Goal: Task Accomplishment & Management: Use online tool/utility

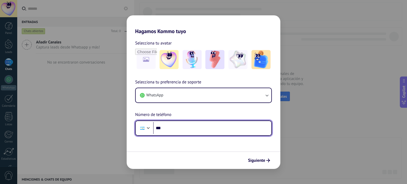
click at [219, 122] on input "***" at bounding box center [212, 128] width 118 height 12
type input "**********"
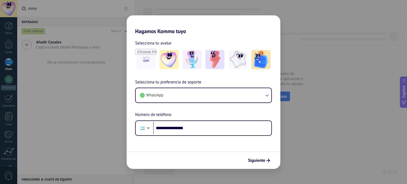
click at [260, 160] on span "Siguiente" at bounding box center [256, 161] width 17 height 4
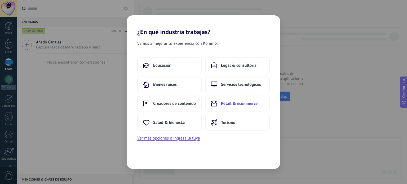
click at [231, 105] on span "Retail & ecommerce" at bounding box center [239, 103] width 37 height 5
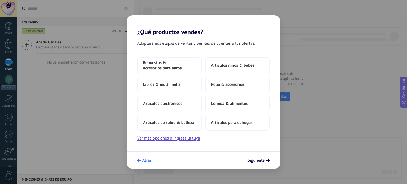
click at [142, 160] on span "Atrás" at bounding box center [146, 161] width 9 height 4
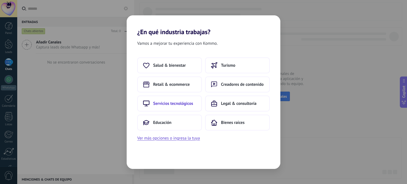
click at [167, 106] on button "Servicios tecnológicos" at bounding box center [169, 104] width 65 height 16
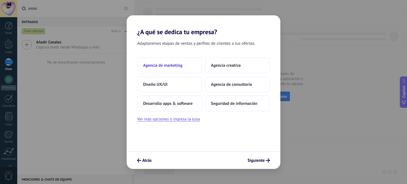
click at [163, 66] on span "Agencia de marketing" at bounding box center [162, 65] width 39 height 5
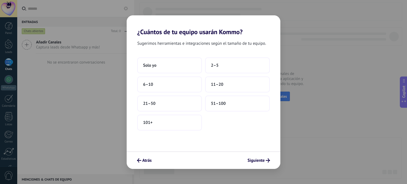
click at [163, 66] on button "Solo yo" at bounding box center [169, 65] width 65 height 16
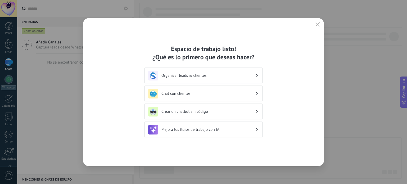
click at [179, 77] on h3 "Organizar leads & clientes" at bounding box center [208, 75] width 94 height 5
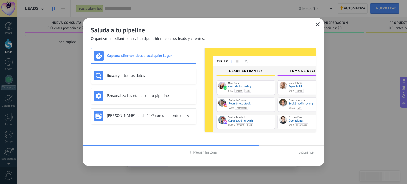
click at [315, 26] on icon "button" at bounding box center [317, 24] width 4 height 4
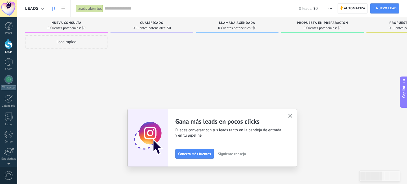
scroll to position [36, 0]
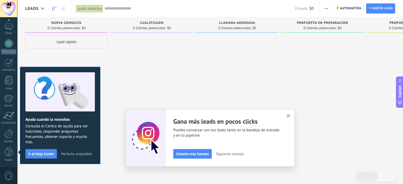
click at [74, 154] on span "Perfecto, entendido" at bounding box center [76, 154] width 31 height 4
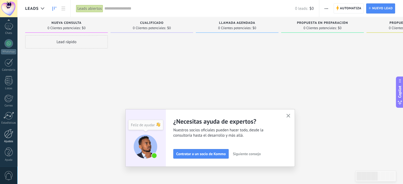
click at [11, 131] on div at bounding box center [8, 133] width 9 height 9
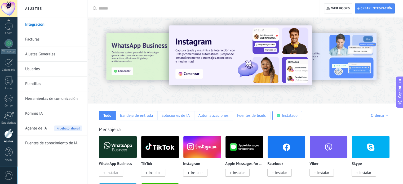
click at [194, 75] on img at bounding box center [240, 55] width 143 height 60
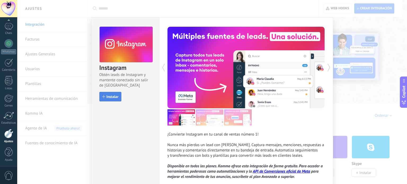
click at [112, 95] on span "Instalar" at bounding box center [112, 97] width 12 height 4
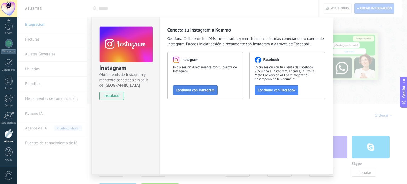
click at [202, 89] on span "Continuar con Instagram" at bounding box center [195, 90] width 39 height 4
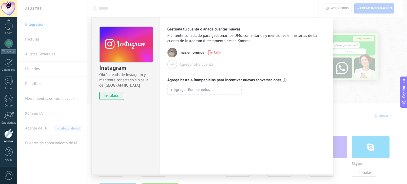
click at [352, 81] on div "Instagram Obtén leads de Instagram y mantente conectado sin salir de Kommo inst…" at bounding box center [211, 92] width 389 height 184
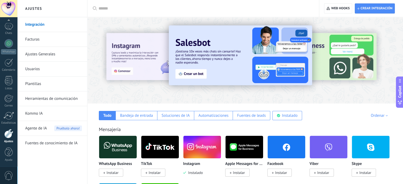
click at [334, 72] on div at bounding box center [376, 60] width 119 height 48
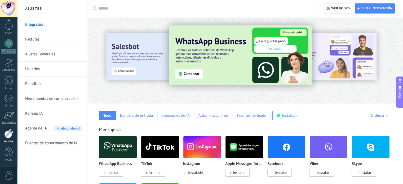
click at [196, 71] on img at bounding box center [240, 55] width 143 height 60
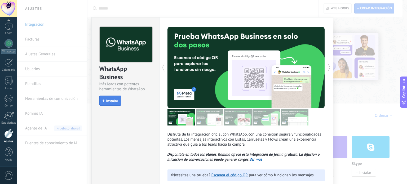
click at [109, 104] on button "Instalar" at bounding box center [110, 101] width 22 height 10
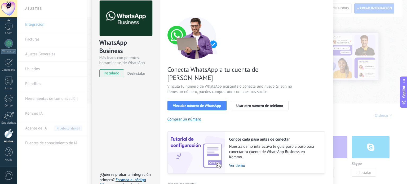
scroll to position [26, 0]
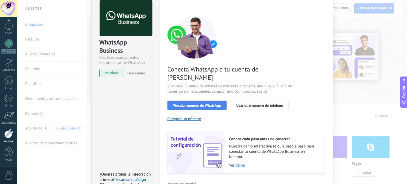
click at [188, 104] on span "Vincular número de WhatsApp" at bounding box center [197, 106] width 48 height 4
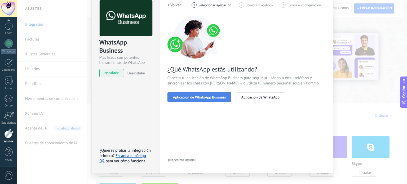
click at [211, 95] on span "Aplicación de WhatsApp Business" at bounding box center [199, 97] width 53 height 4
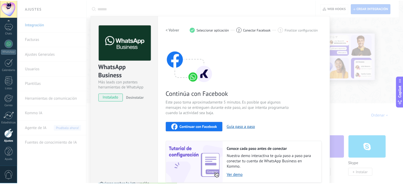
scroll to position [0, 0]
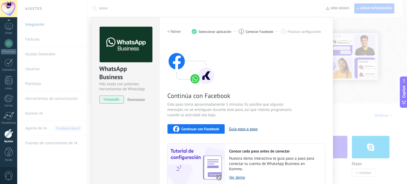
click at [239, 129] on button "Guía paso a paso" at bounding box center [243, 129] width 29 height 5
click at [194, 129] on span "Continuar con Facebook" at bounding box center [200, 129] width 38 height 4
click at [203, 127] on span "Continuar con Facebook" at bounding box center [200, 129] width 38 height 4
click at [206, 129] on span "Continuar con Facebook" at bounding box center [200, 129] width 38 height 4
click at [349, 46] on div "WhatsApp Business Más leads con potentes herramientas de WhatsApp instalado Des…" at bounding box center [211, 92] width 389 height 184
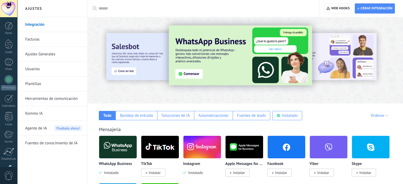
click at [194, 77] on img at bounding box center [240, 55] width 143 height 60
click at [192, 73] on img at bounding box center [240, 55] width 143 height 60
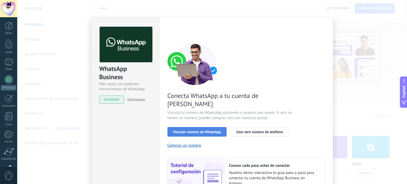
click at [184, 130] on span "Vincular número de WhatsApp" at bounding box center [197, 132] width 48 height 4
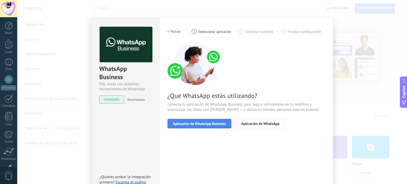
click at [191, 125] on span "Aplicación de WhatsApp Business" at bounding box center [199, 124] width 53 height 4
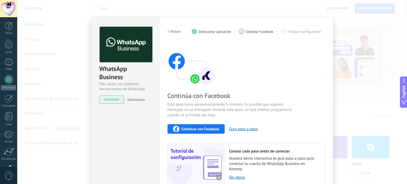
click at [193, 128] on span "Continuar con Facebook" at bounding box center [200, 129] width 38 height 4
